Goal: Find specific page/section: Find specific page/section

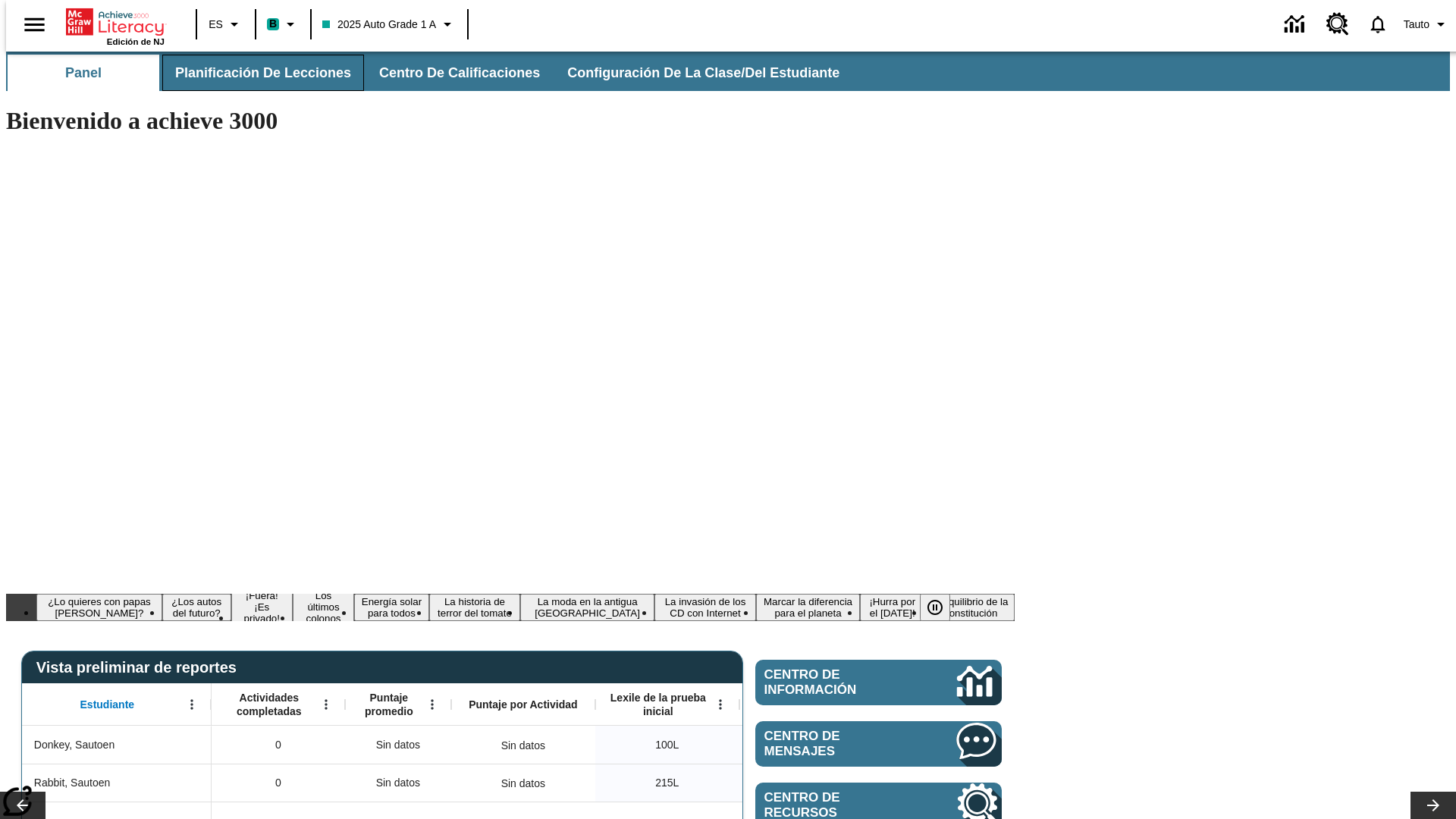
click at [254, 73] on span "Planificación de lecciones" at bounding box center [263, 73] width 176 height 17
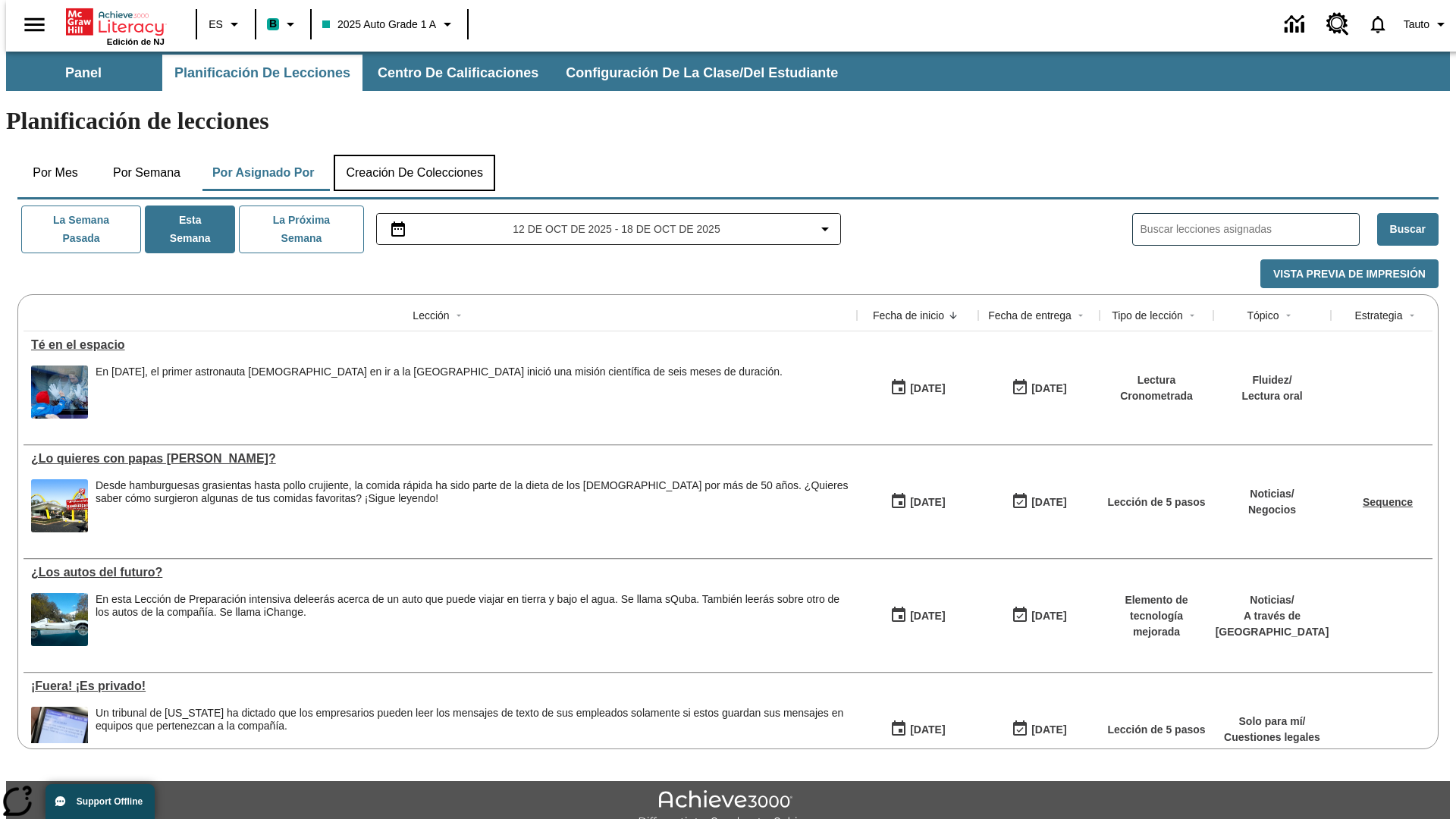
click at [414, 155] on button "Creación de colecciones" at bounding box center [414, 173] width 162 height 36
